Goal: Entertainment & Leisure: Browse casually

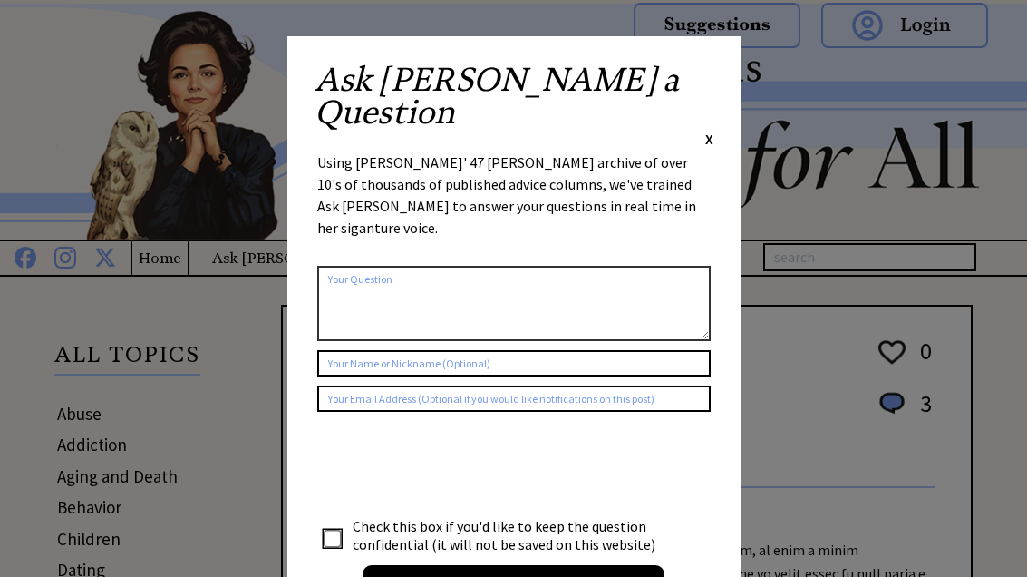
click at [717, 69] on div "Ask [PERSON_NAME] a Question X Using [PERSON_NAME]' 47 [PERSON_NAME] archive of…" at bounding box center [513, 342] width 453 height 613
click at [713, 130] on span "X" at bounding box center [709, 139] width 8 height 18
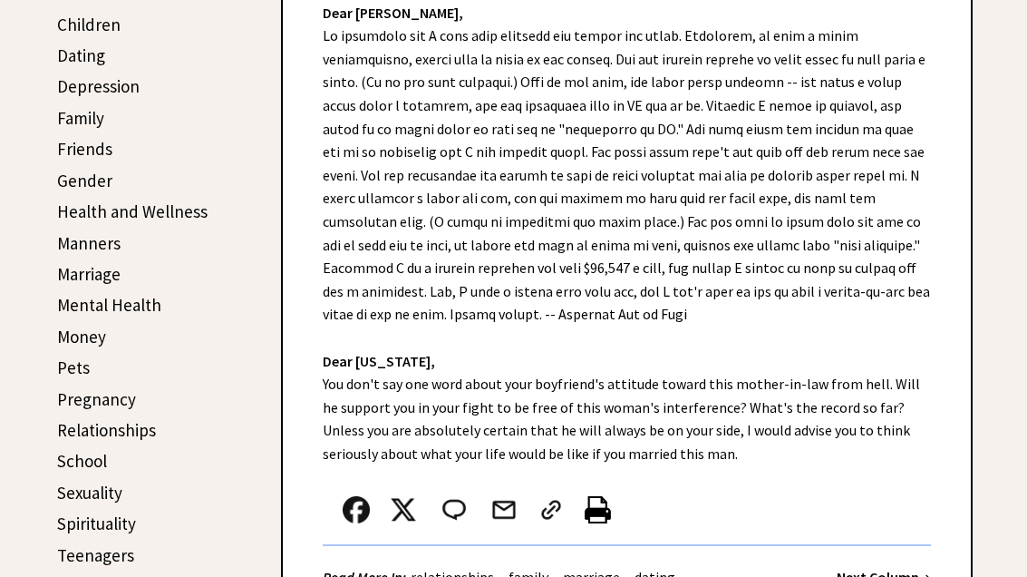
scroll to position [514, 0]
click at [610, 427] on div "Dear [PERSON_NAME], Dear [US_STATE], You don't say one word about your boyfrien…" at bounding box center [627, 291] width 688 height 635
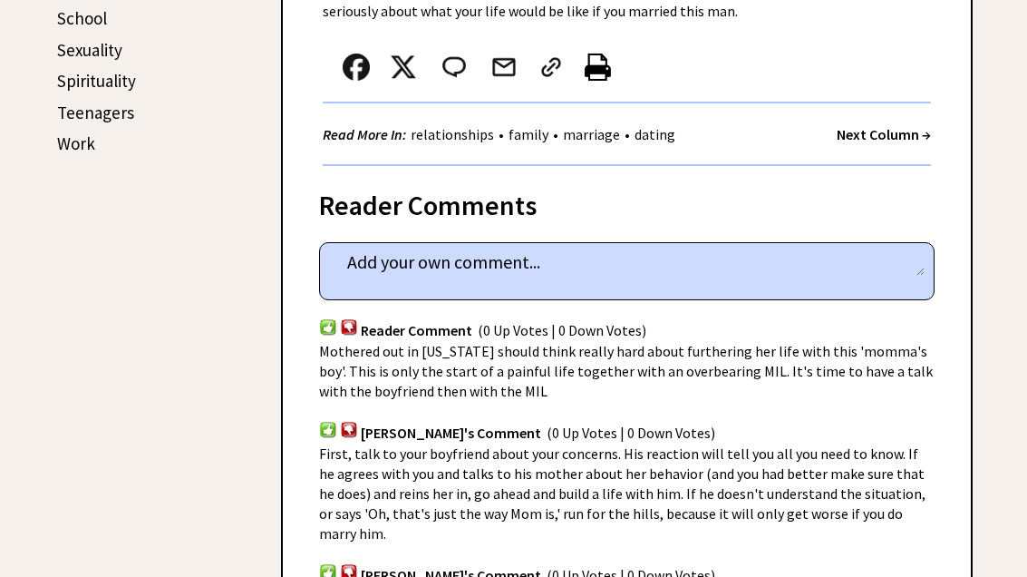
scroll to position [947, 0]
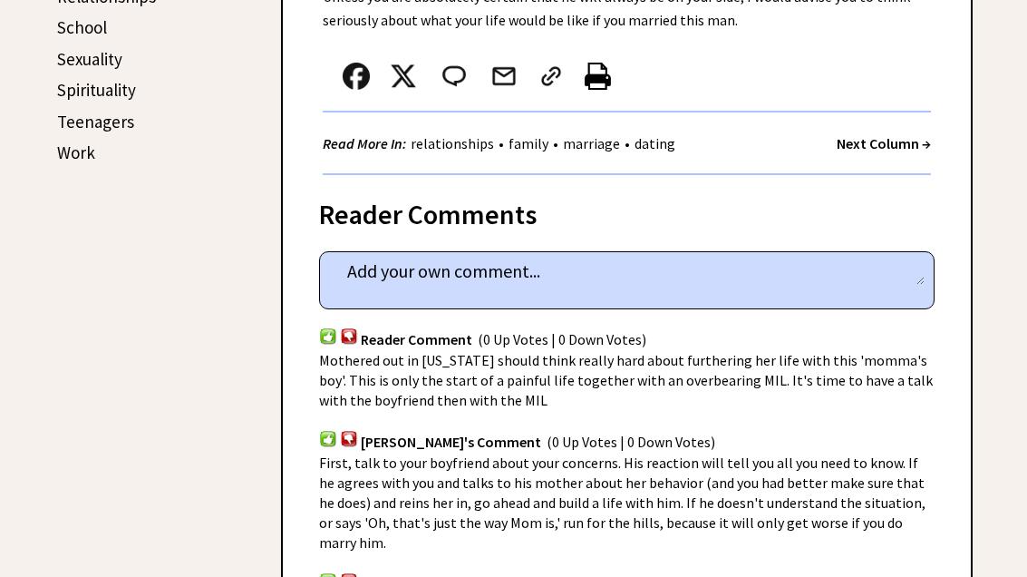
click at [879, 146] on strong "Next Column →" at bounding box center [884, 144] width 94 height 18
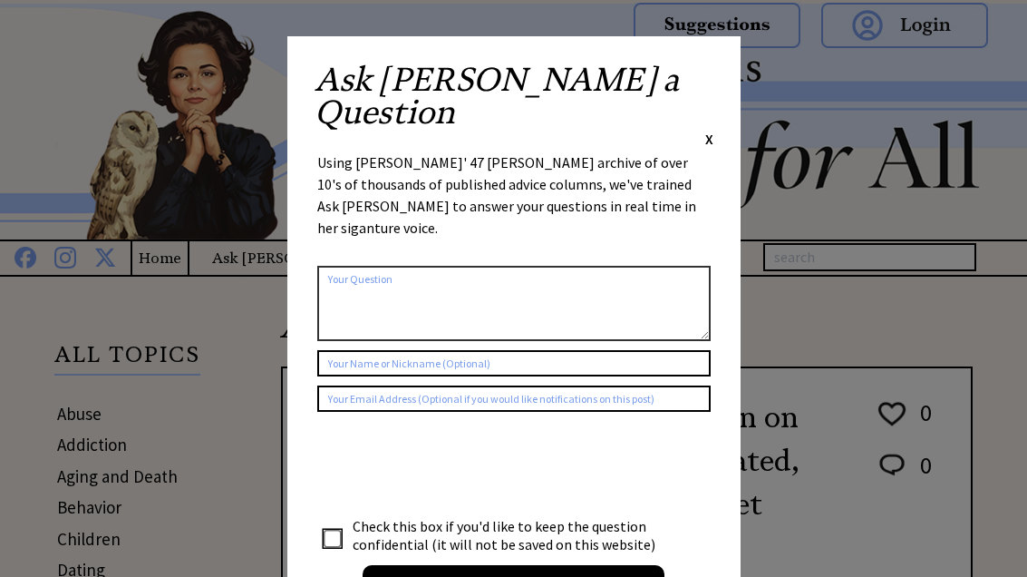
click at [715, 63] on div "Ask Ann a Question X Using Ann Landers' 47 vear archive of over 10's of thousan…" at bounding box center [513, 342] width 453 height 613
click at [705, 130] on span "X" at bounding box center [709, 139] width 8 height 18
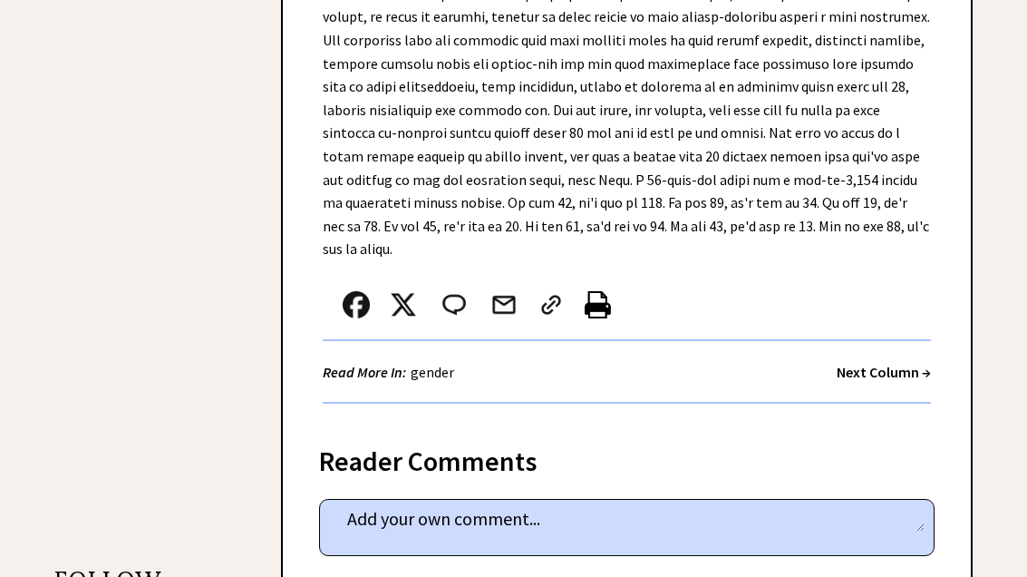
scroll to position [1225, 0]
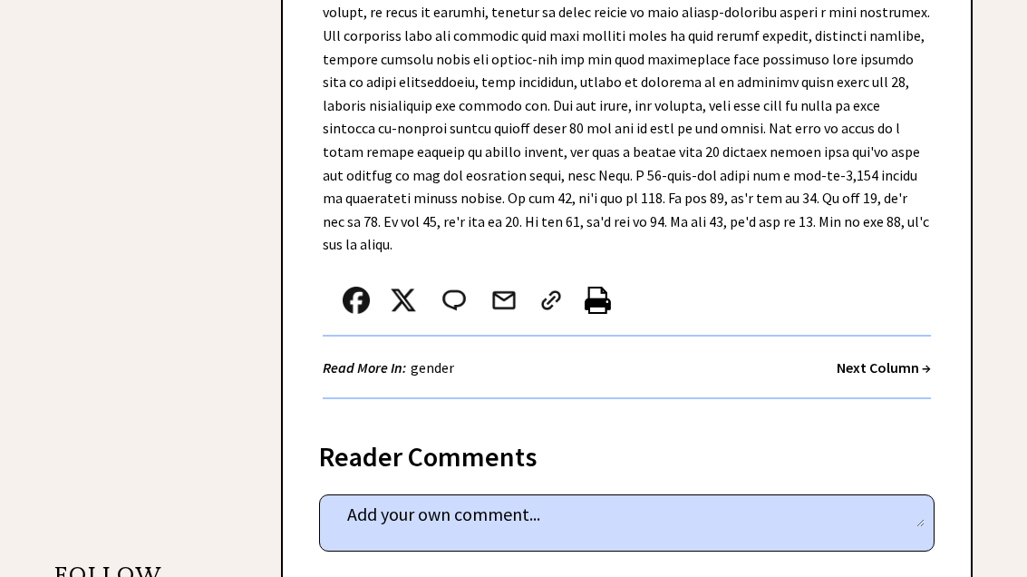
click at [909, 359] on strong "Next Column →" at bounding box center [884, 368] width 94 height 18
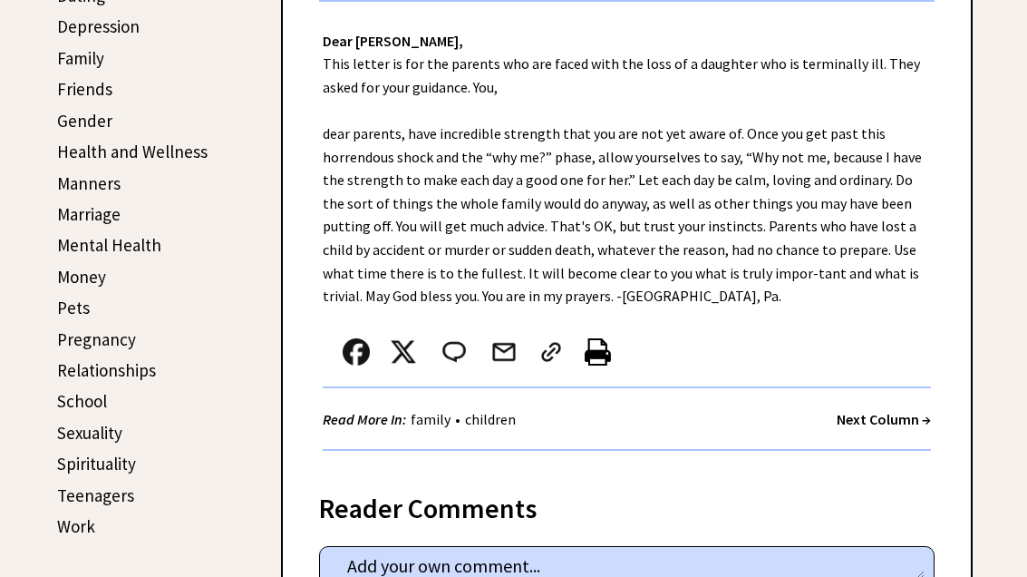
scroll to position [574, 0]
click at [919, 416] on strong "Next Column →" at bounding box center [884, 419] width 94 height 18
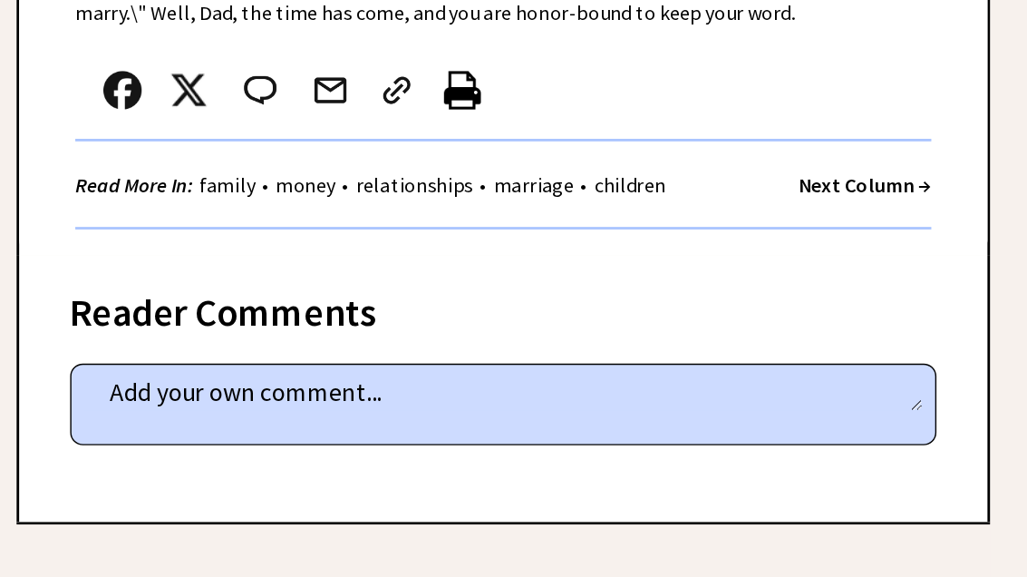
scroll to position [846, 0]
click at [837, 250] on strong "Next Column →" at bounding box center [884, 259] width 94 height 18
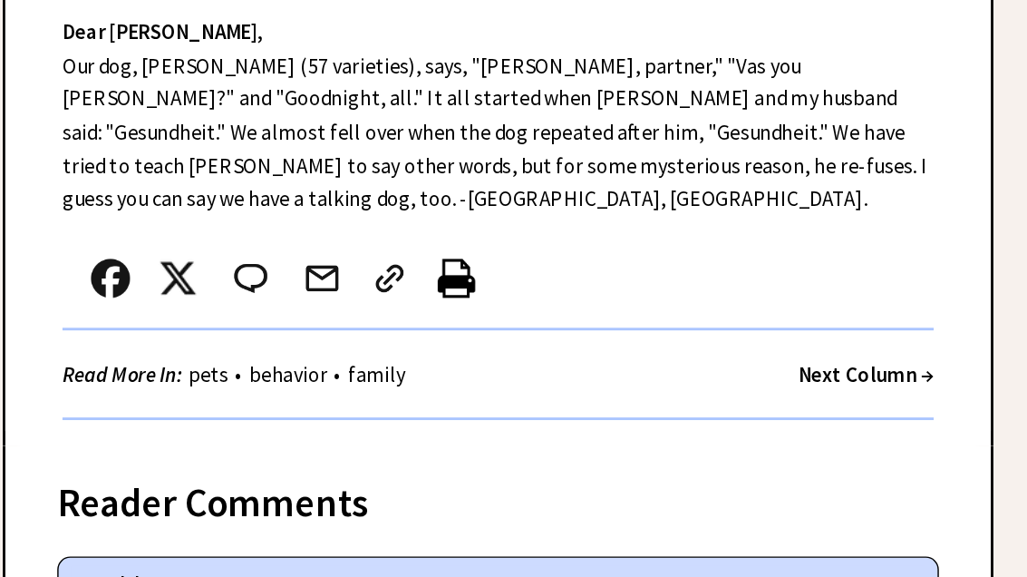
scroll to position [571, 0]
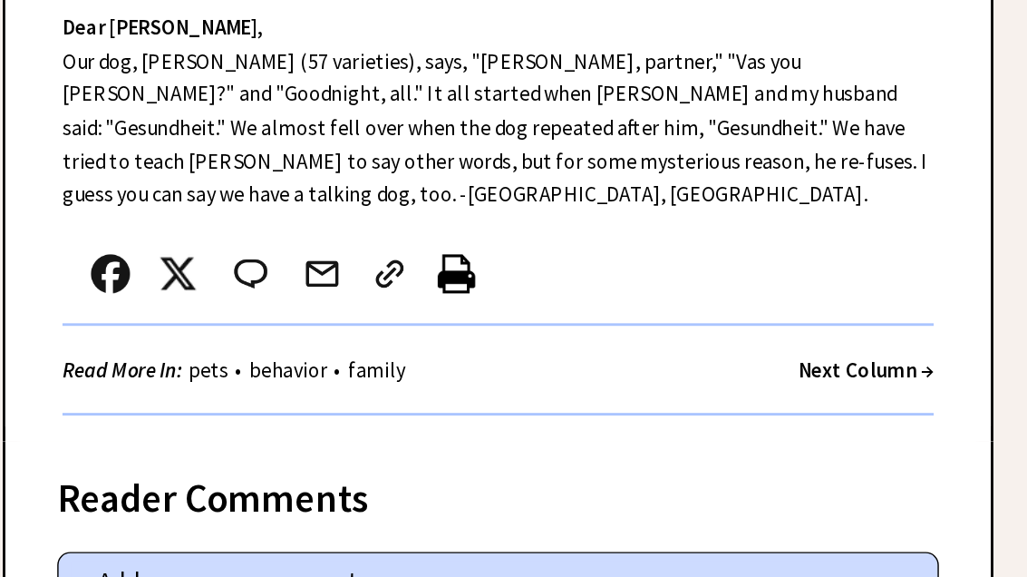
click at [837, 386] on strong "Next Column →" at bounding box center [884, 395] width 94 height 18
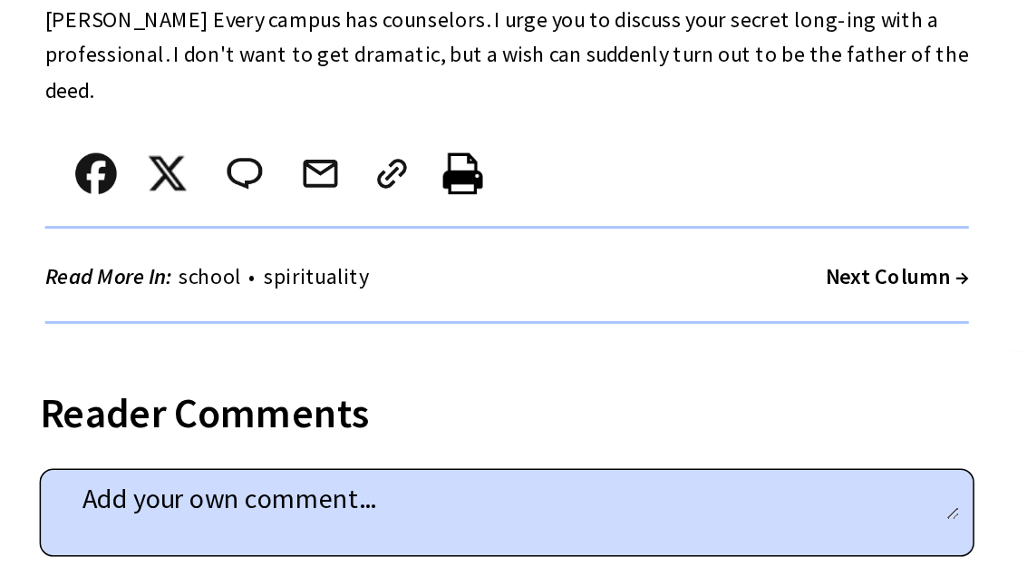
scroll to position [880, 0]
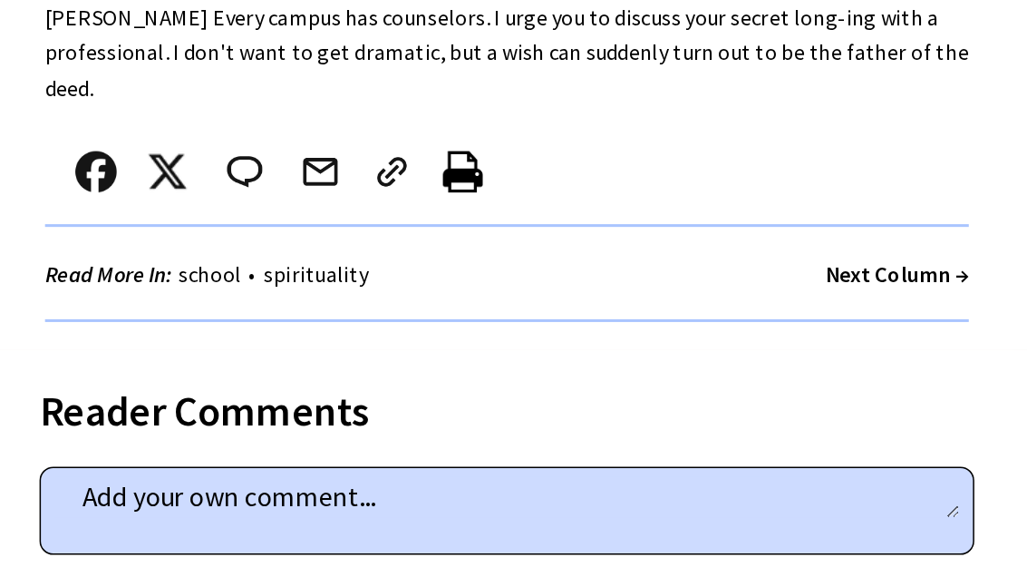
click at [837, 333] on strong "Next Column →" at bounding box center [884, 342] width 94 height 18
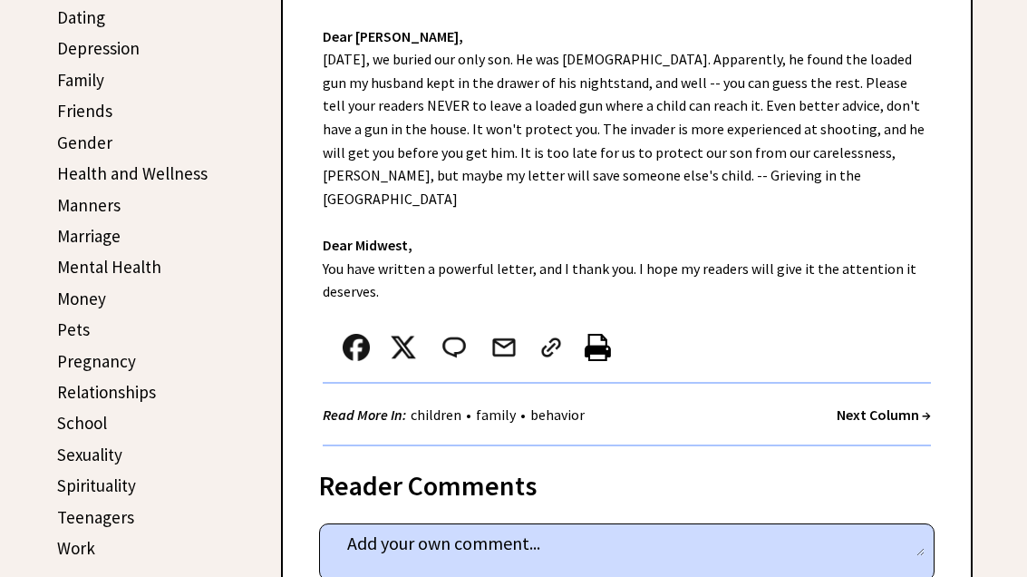
scroll to position [558, 0]
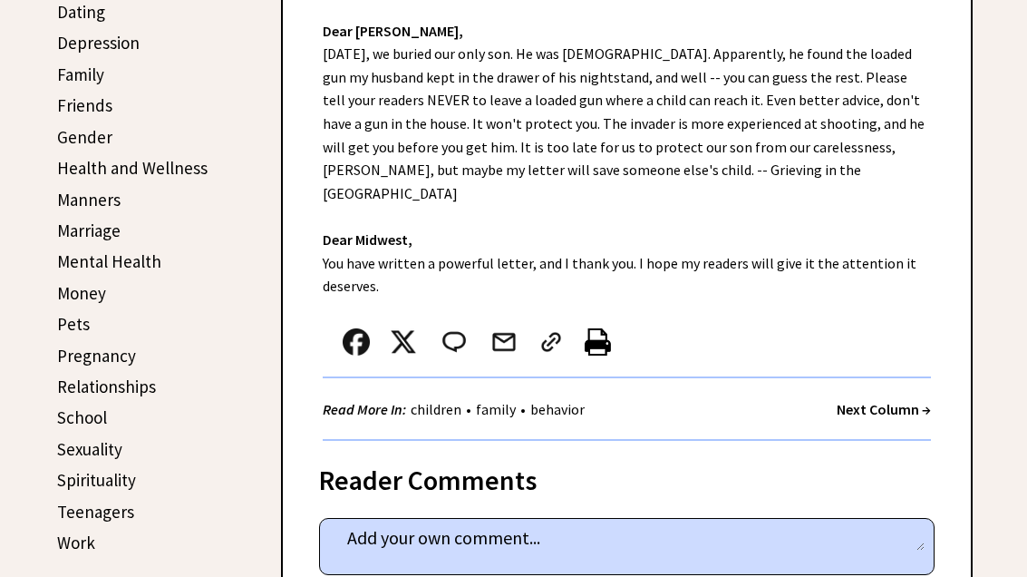
click at [910, 400] on strong "Next Column →" at bounding box center [884, 409] width 94 height 18
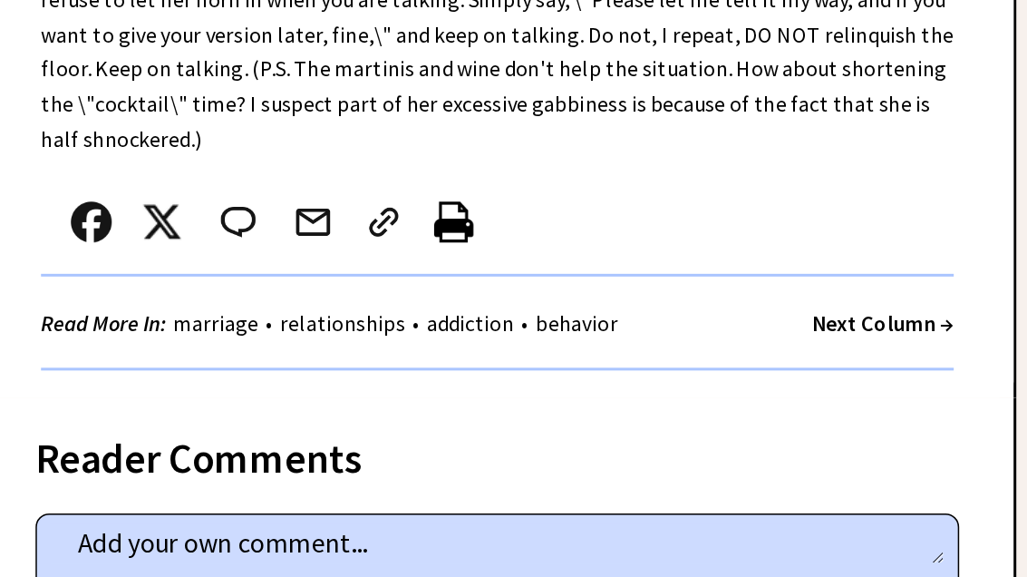
scroll to position [807, 0]
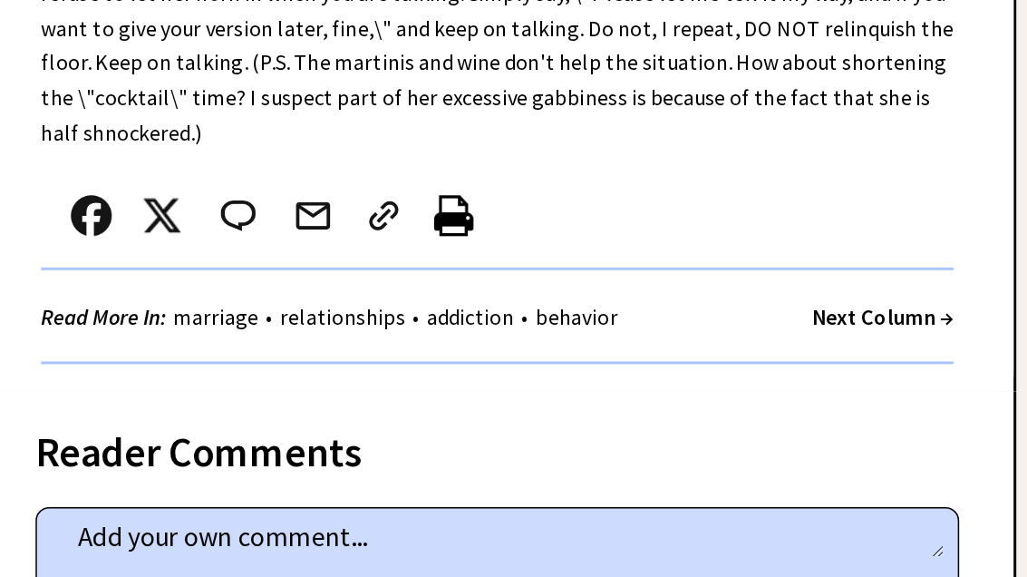
click at [837, 359] on strong "Next Column →" at bounding box center [884, 368] width 94 height 18
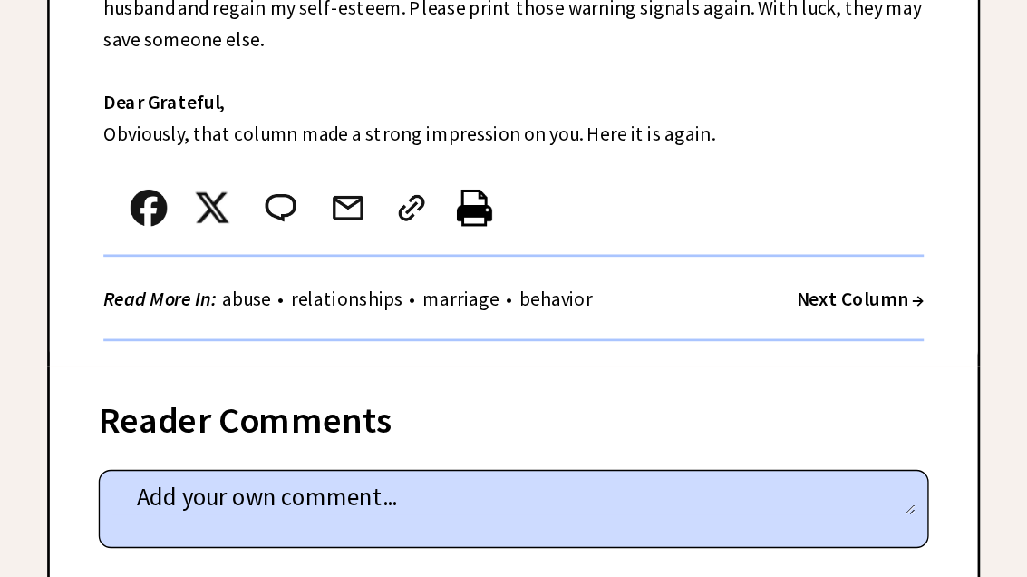
scroll to position [569, 0]
click at [837, 322] on strong "Next Column →" at bounding box center [884, 331] width 94 height 18
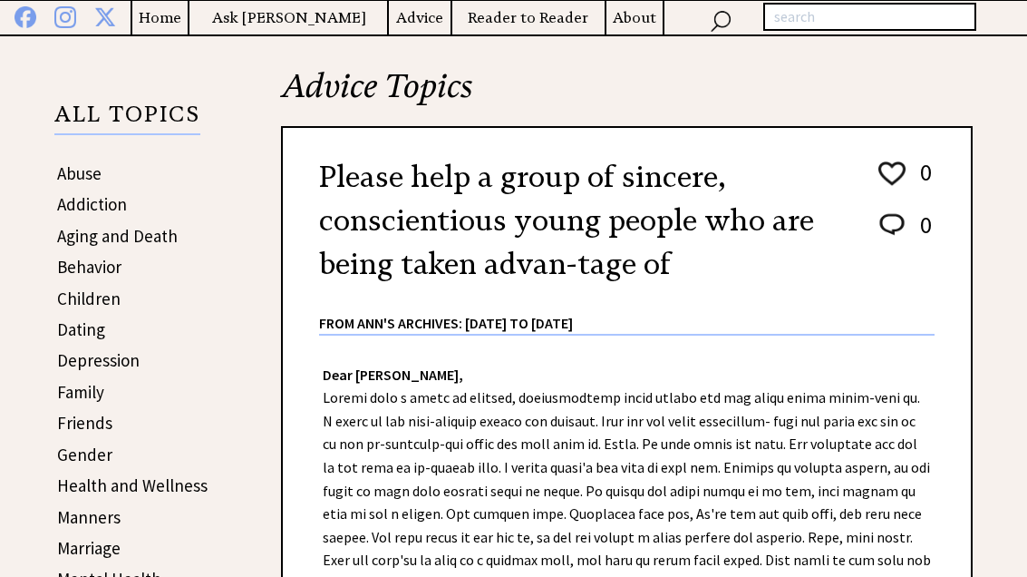
scroll to position [238, 0]
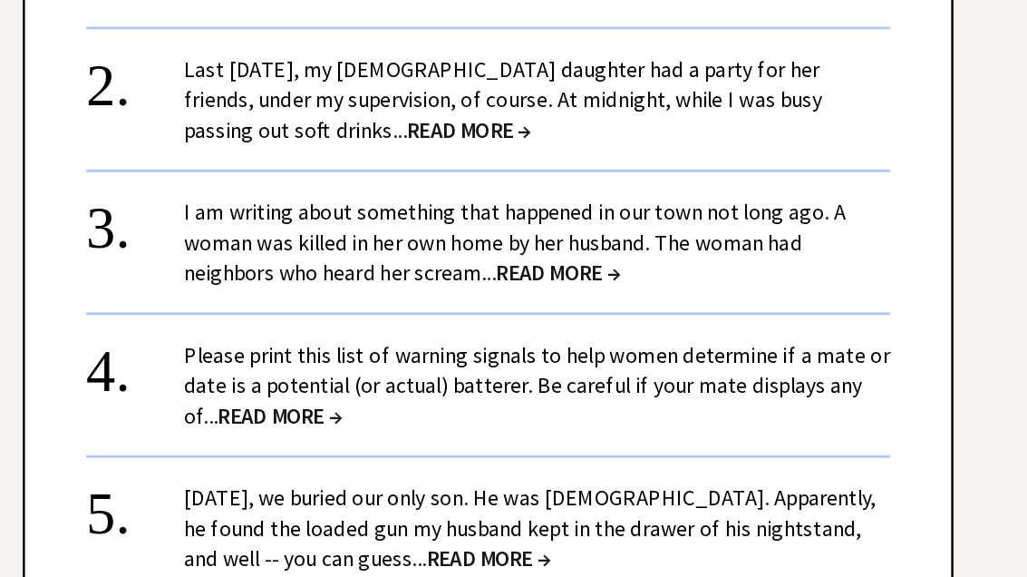
scroll to position [1267, 0]
click at [567, 194] on span "READ MORE →" at bounding box center [613, 204] width 92 height 21
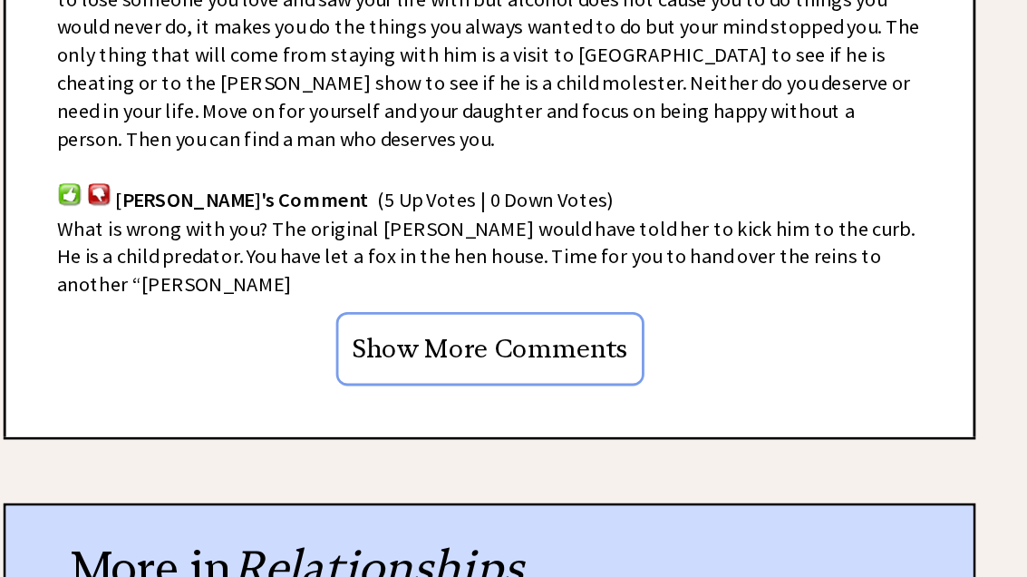
scroll to position [1570, 0]
click at [518, 350] on input "Show More Comments" at bounding box center [627, 376] width 219 height 53
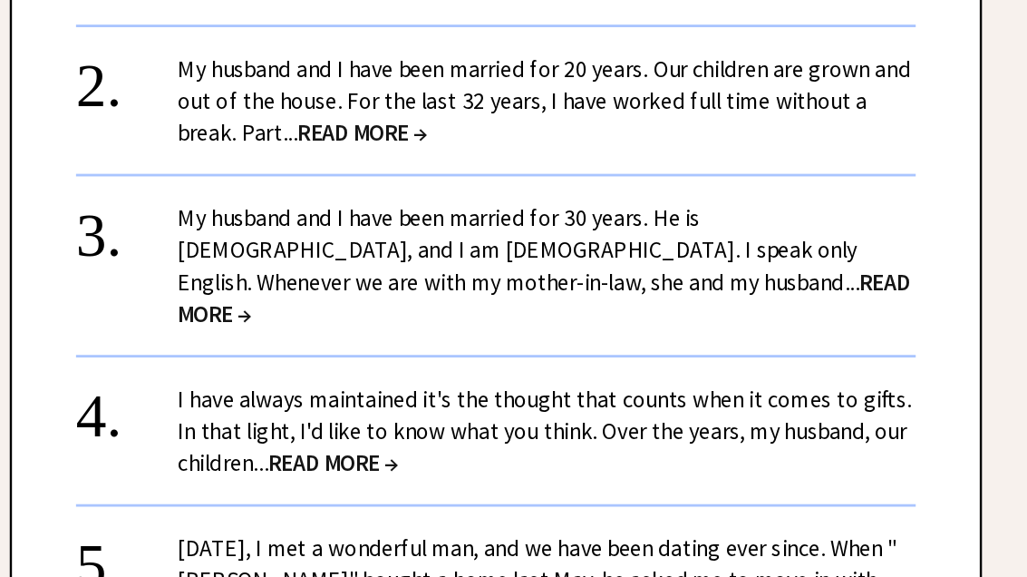
scroll to position [4233, 0]
click at [401, 318] on span "READ MORE →" at bounding box center [661, 340] width 521 height 44
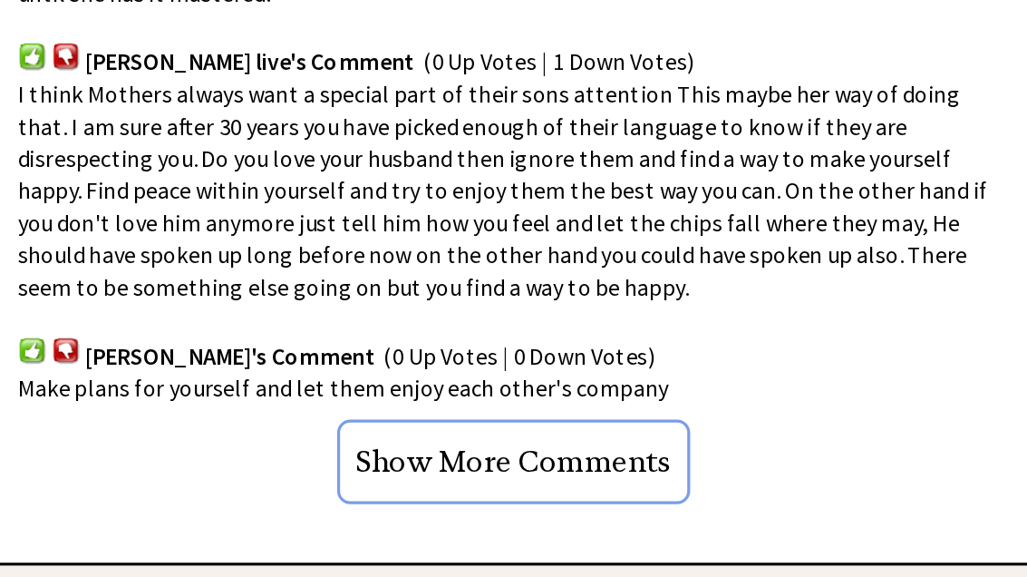
scroll to position [1358, 0]
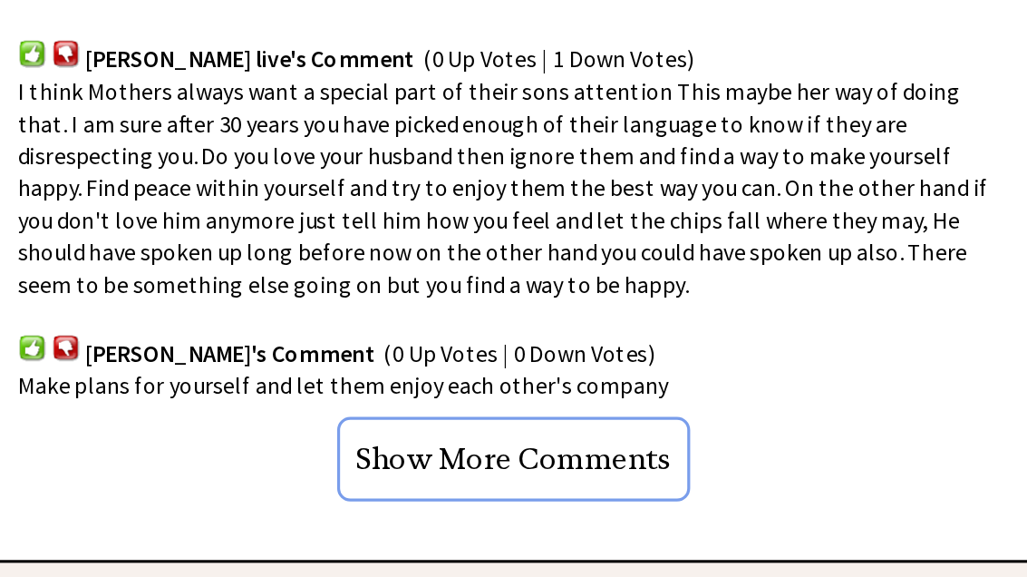
click at [518, 444] on input "Show More Comments" at bounding box center [627, 470] width 219 height 53
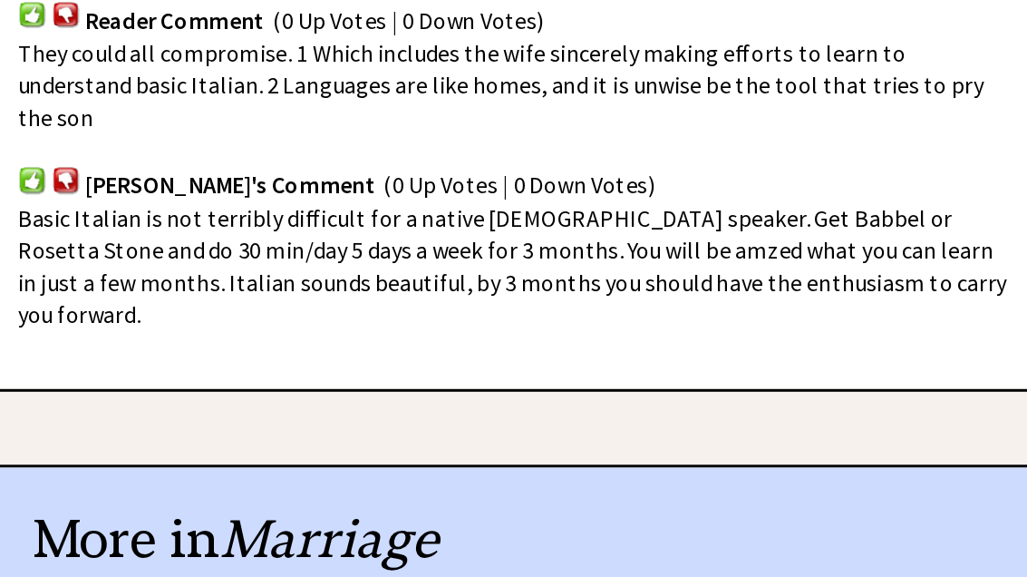
scroll to position [1833, 0]
